Goal: Transaction & Acquisition: Obtain resource

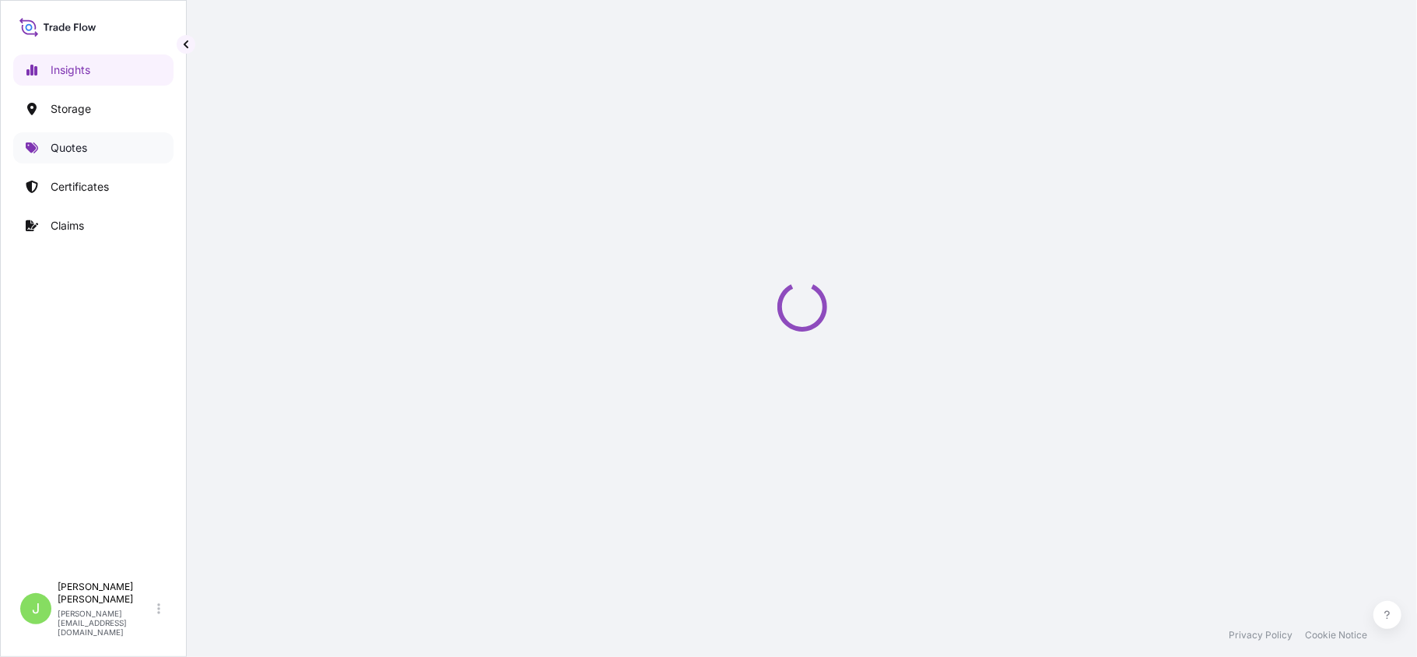
click at [103, 142] on link "Quotes" at bounding box center [93, 147] width 160 height 31
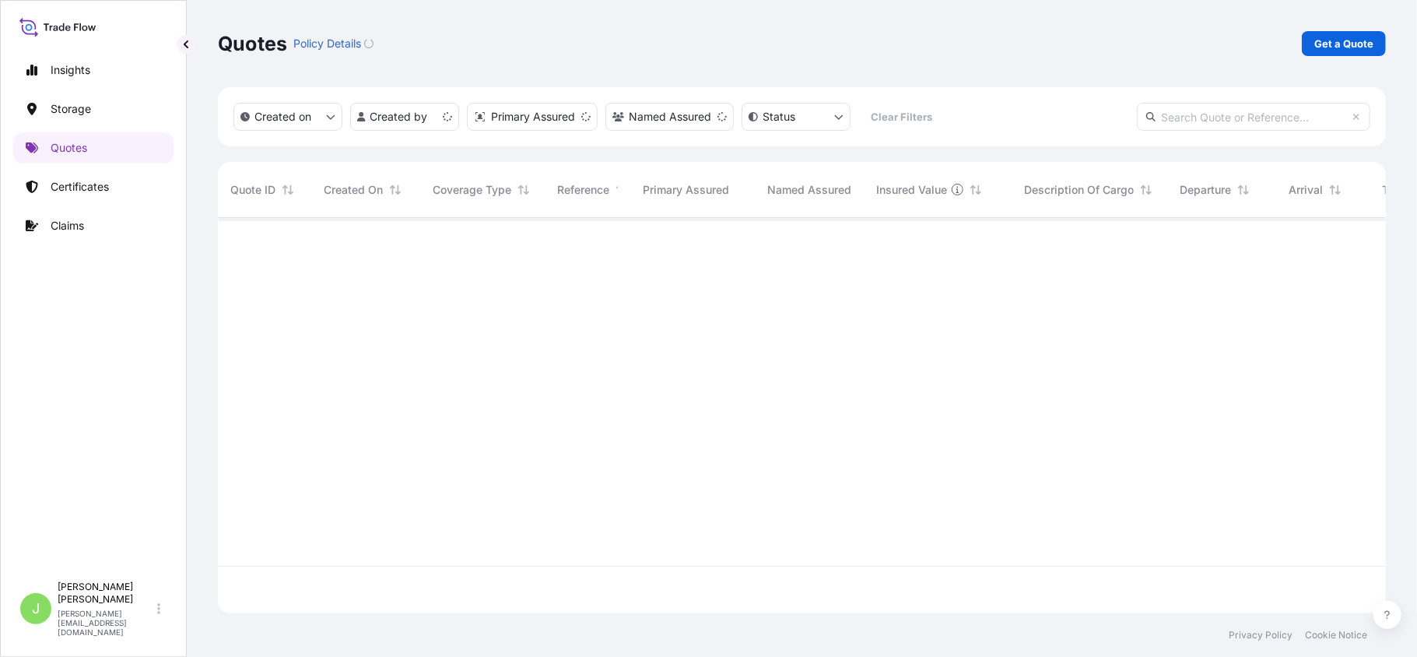
scroll to position [387, 1152]
click at [1365, 45] on p "Get a Quote" at bounding box center [1343, 44] width 59 height 16
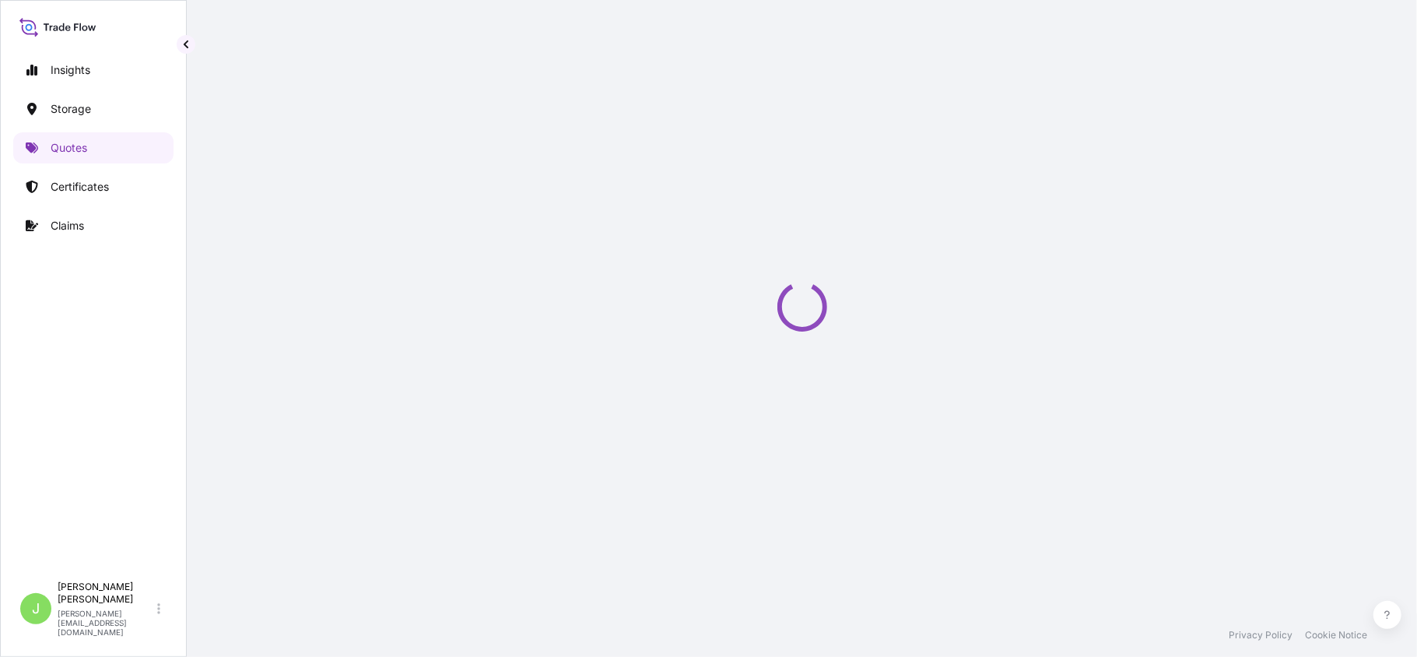
select select "Water"
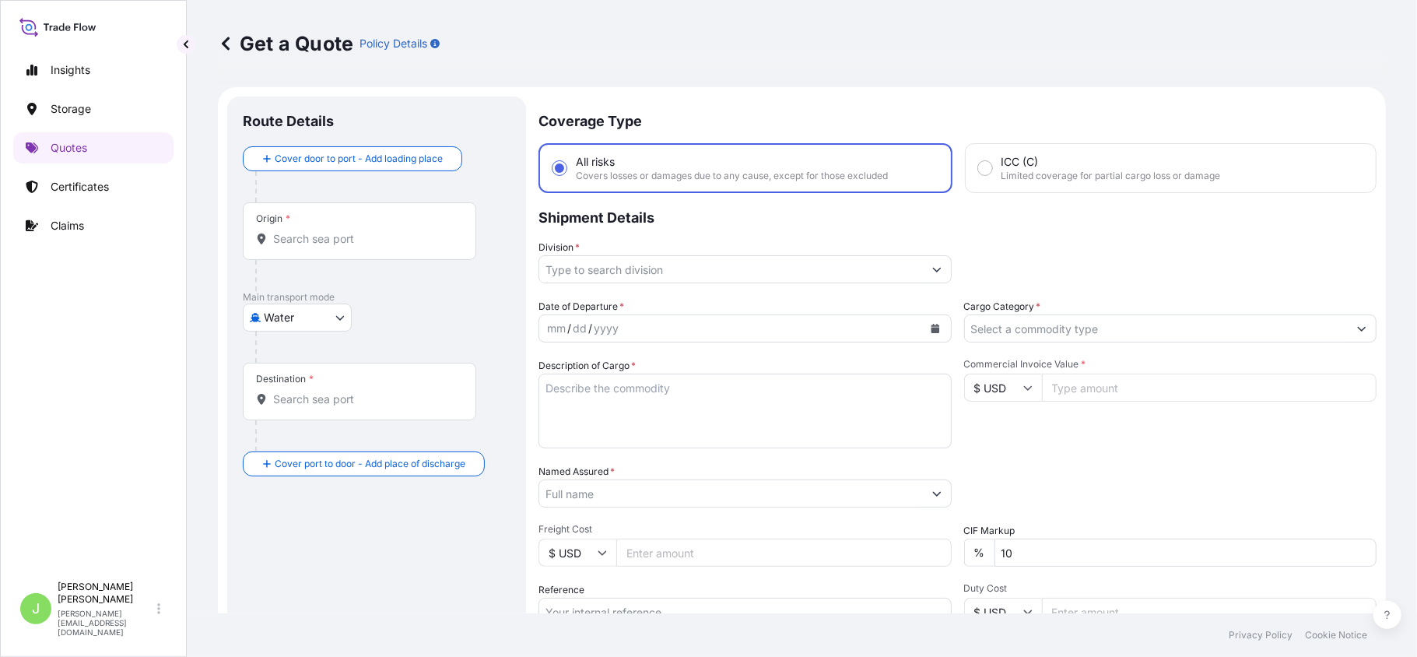
scroll to position [25, 0]
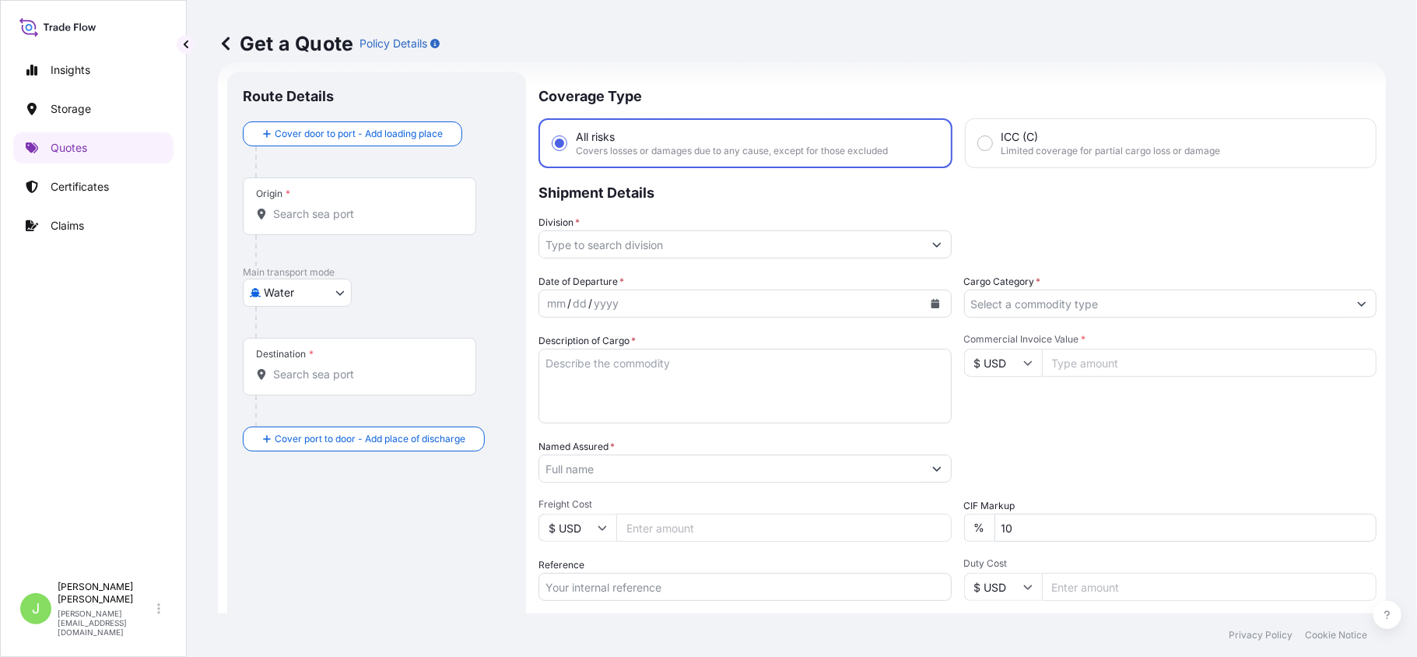
click at [927, 309] on button "Calendar" at bounding box center [935, 303] width 25 height 25
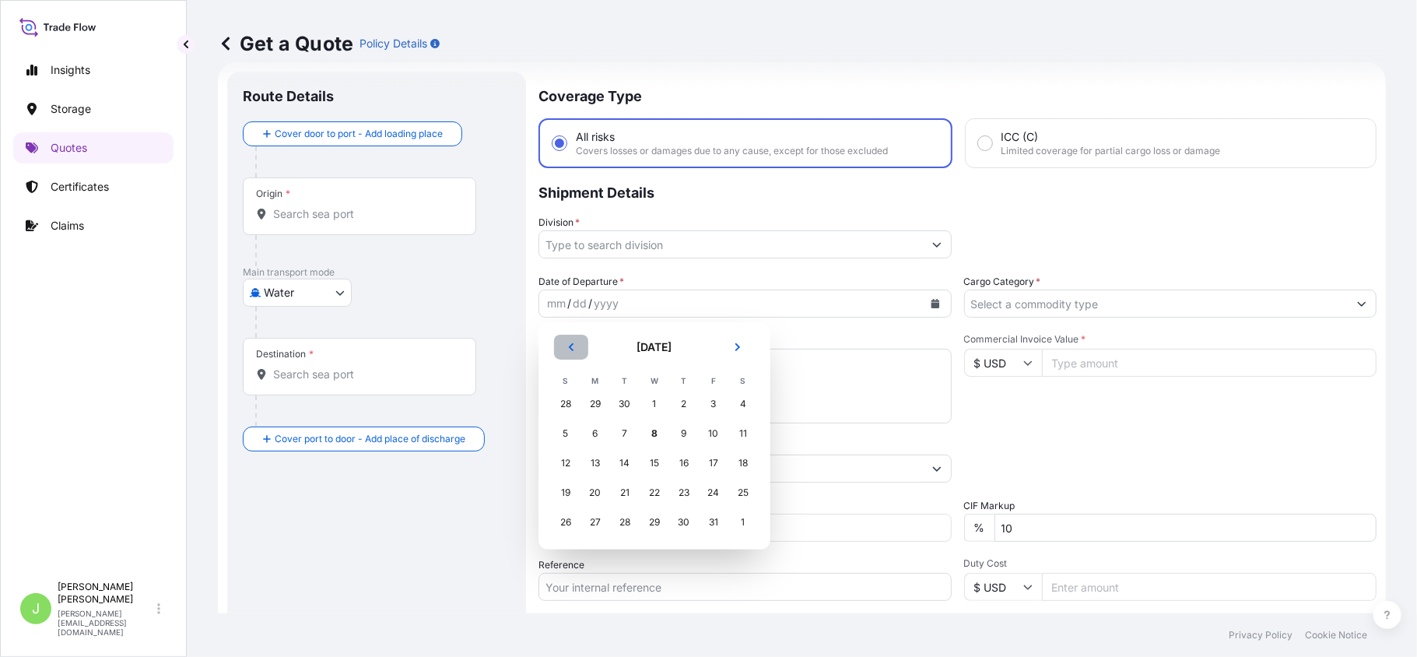
click at [571, 352] on button "Previous" at bounding box center [571, 347] width 34 height 25
click at [739, 499] on div "27" at bounding box center [743, 493] width 28 height 28
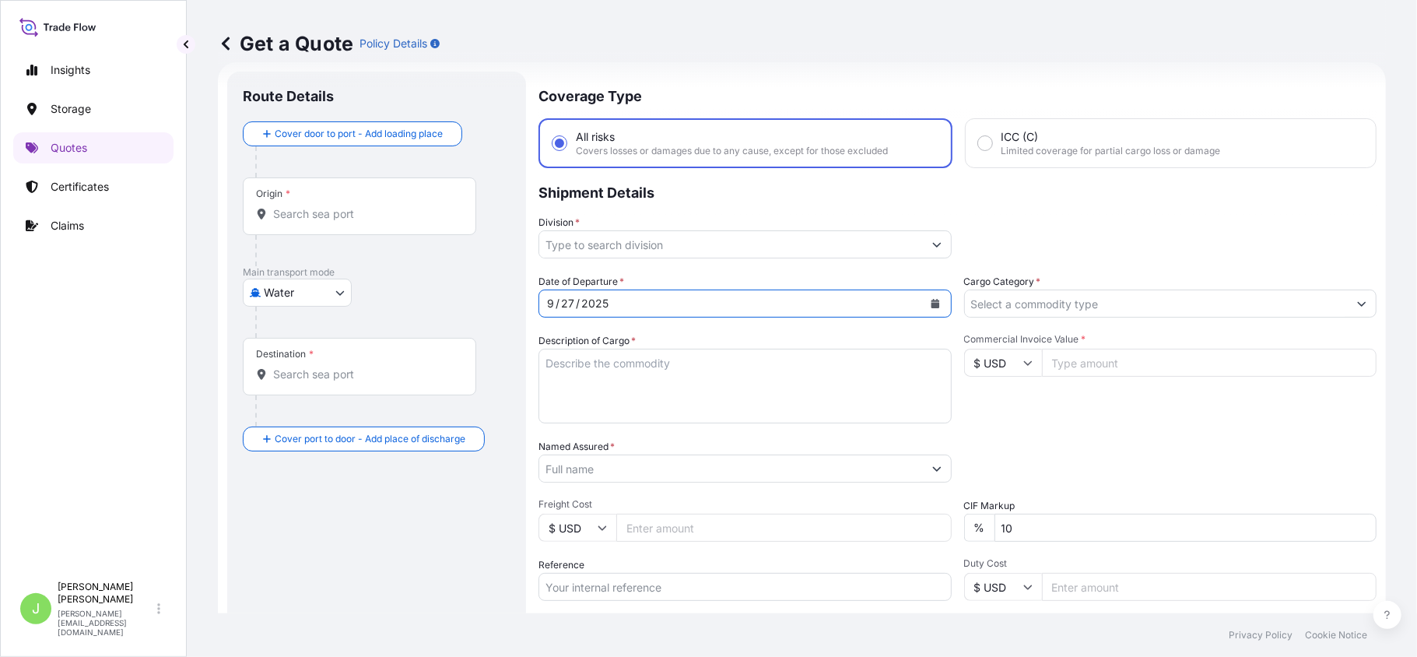
click at [352, 219] on input "Origin *" at bounding box center [365, 214] width 184 height 16
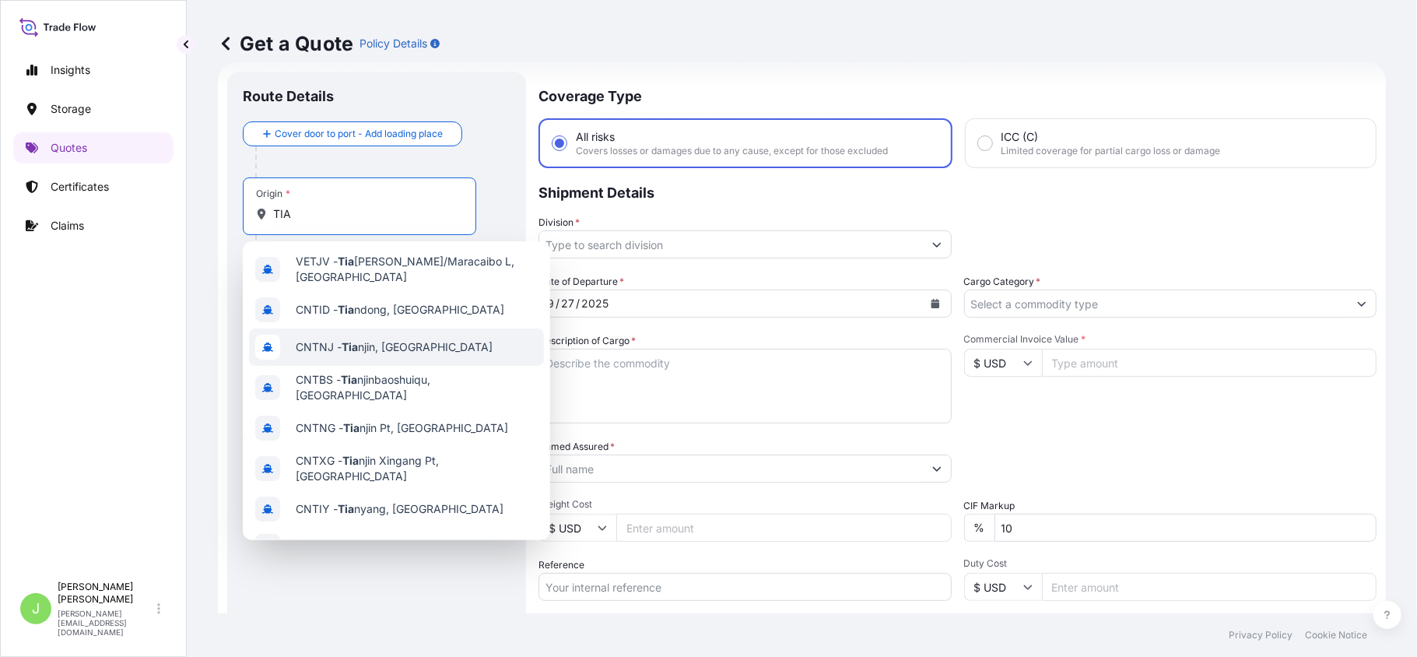
click at [364, 356] on div "CNTNJ - Tia njin, [GEOGRAPHIC_DATA]" at bounding box center [396, 346] width 295 height 37
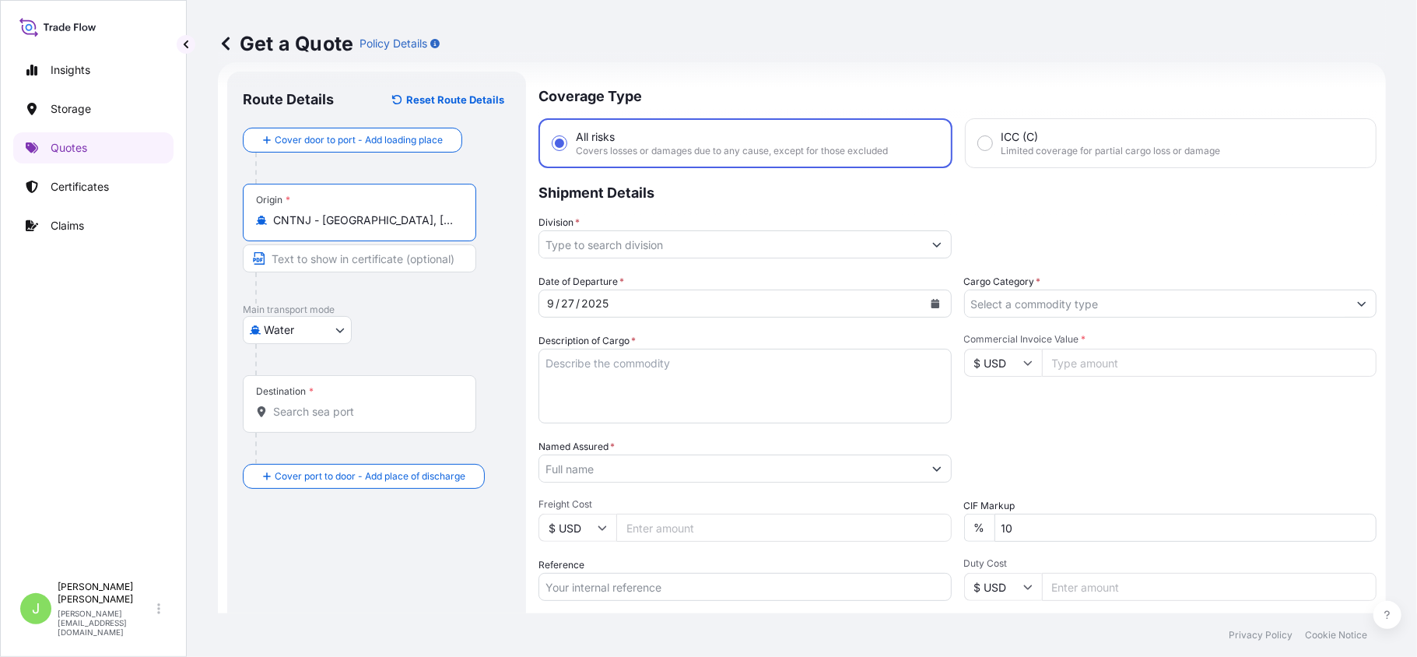
type input "CNTNJ - [GEOGRAPHIC_DATA], [GEOGRAPHIC_DATA]"
click at [339, 415] on input "Destination *" at bounding box center [365, 412] width 184 height 16
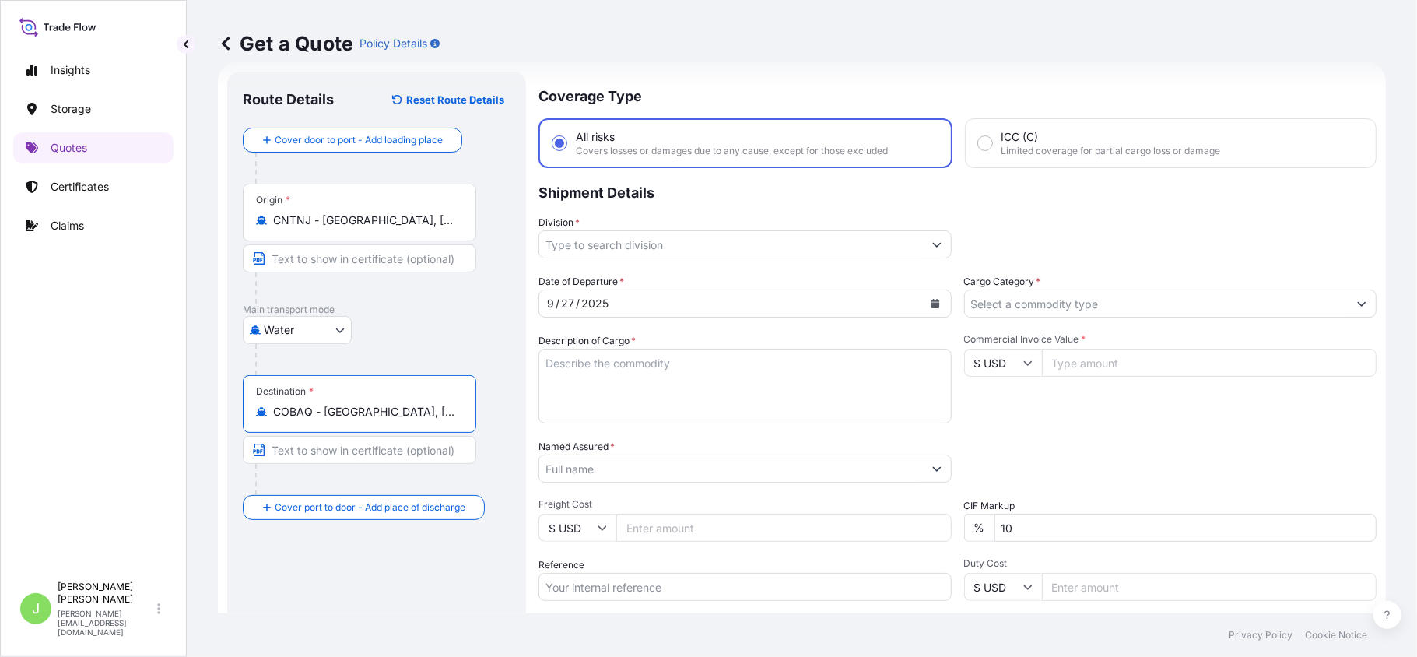
type input "COBAQ - [GEOGRAPHIC_DATA], [GEOGRAPHIC_DATA]"
click at [331, 461] on input "Text to appear on certificate" at bounding box center [362, 450] width 239 height 28
click at [232, 370] on div "Route Details Reset Route Details Cover door to port - Add loading place Place …" at bounding box center [376, 424] width 299 height 704
click at [319, 453] on input "Text to appear on certificate" at bounding box center [359, 450] width 233 height 28
click at [308, 453] on input "Text to appear on certificate" at bounding box center [359, 450] width 233 height 28
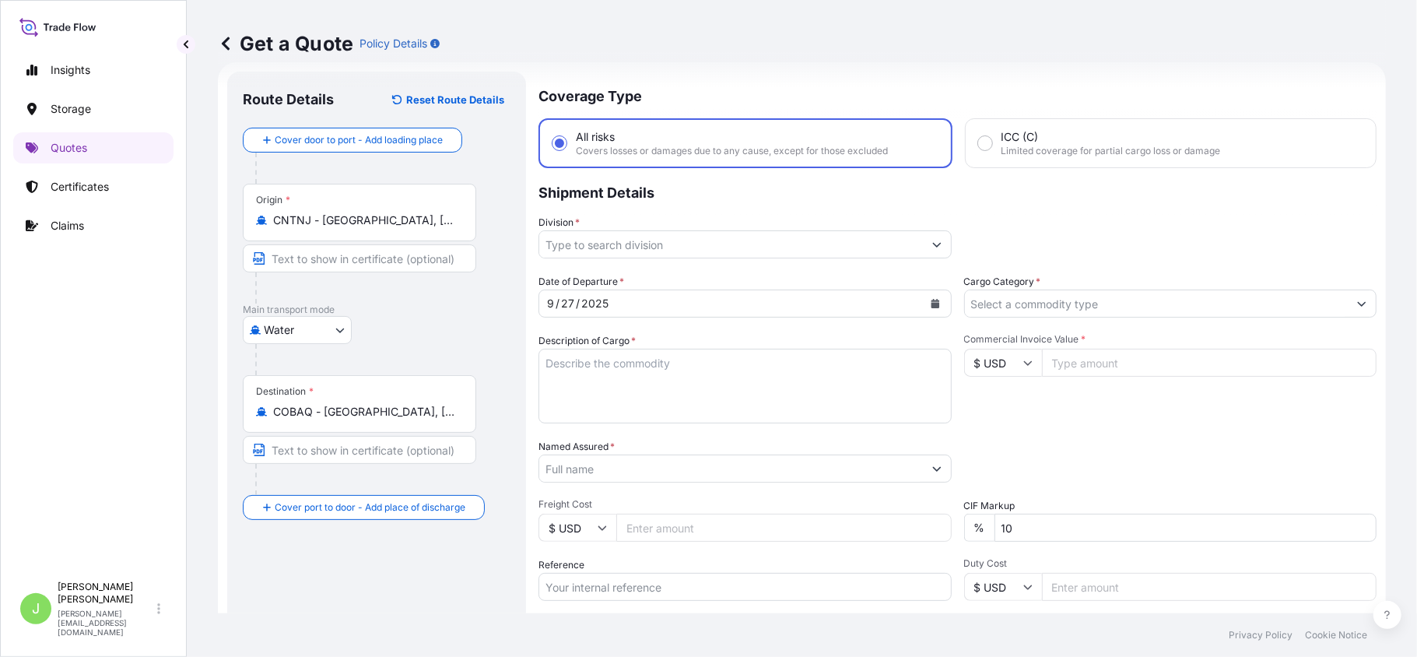
click at [229, 403] on div "Route Details Reset Route Details Cover door to port - Add loading place Place …" at bounding box center [376, 424] width 299 height 704
